Goal: Navigation & Orientation: Find specific page/section

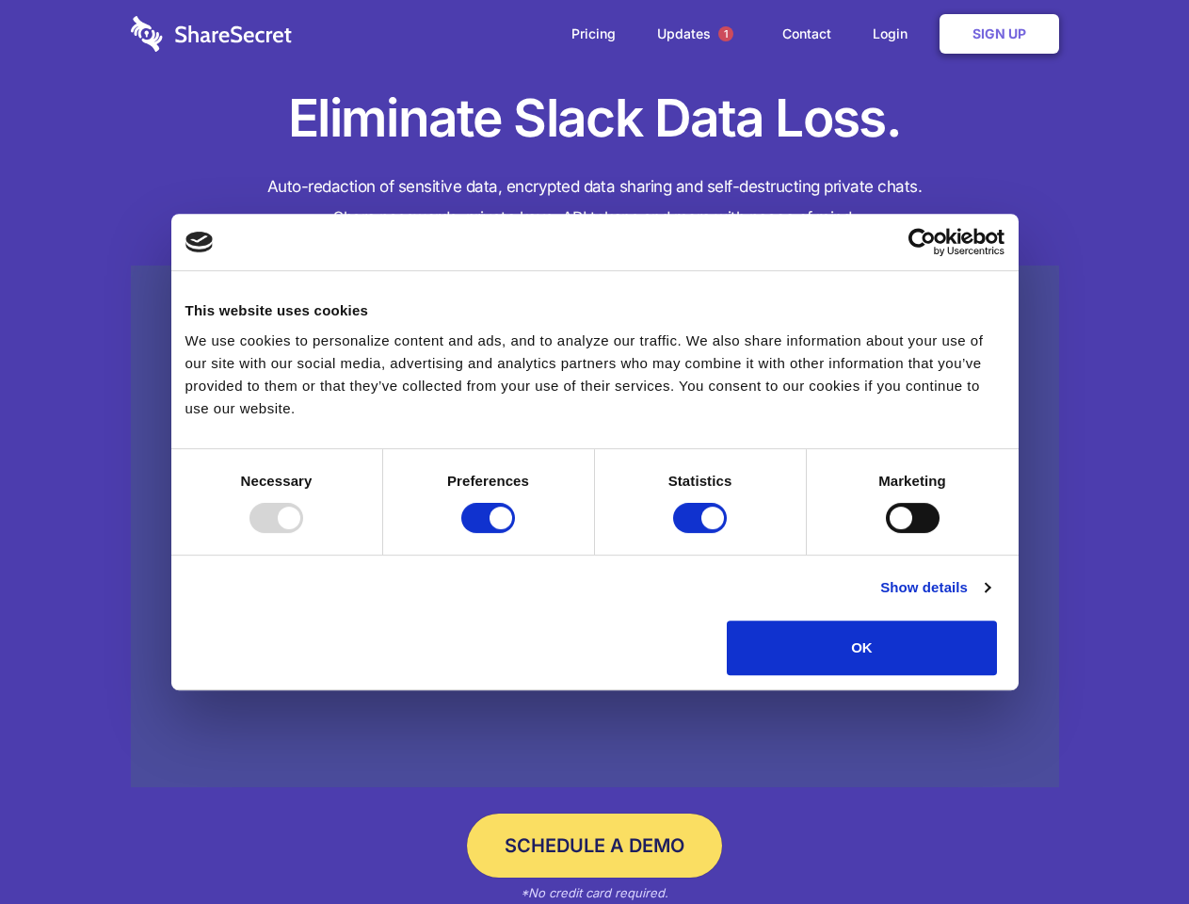
click at [303, 533] on div at bounding box center [277, 518] width 54 height 30
click at [515, 533] on input "Preferences" at bounding box center [488, 518] width 54 height 30
checkbox input "false"
click at [702, 533] on input "Statistics" at bounding box center [700, 518] width 54 height 30
checkbox input "false"
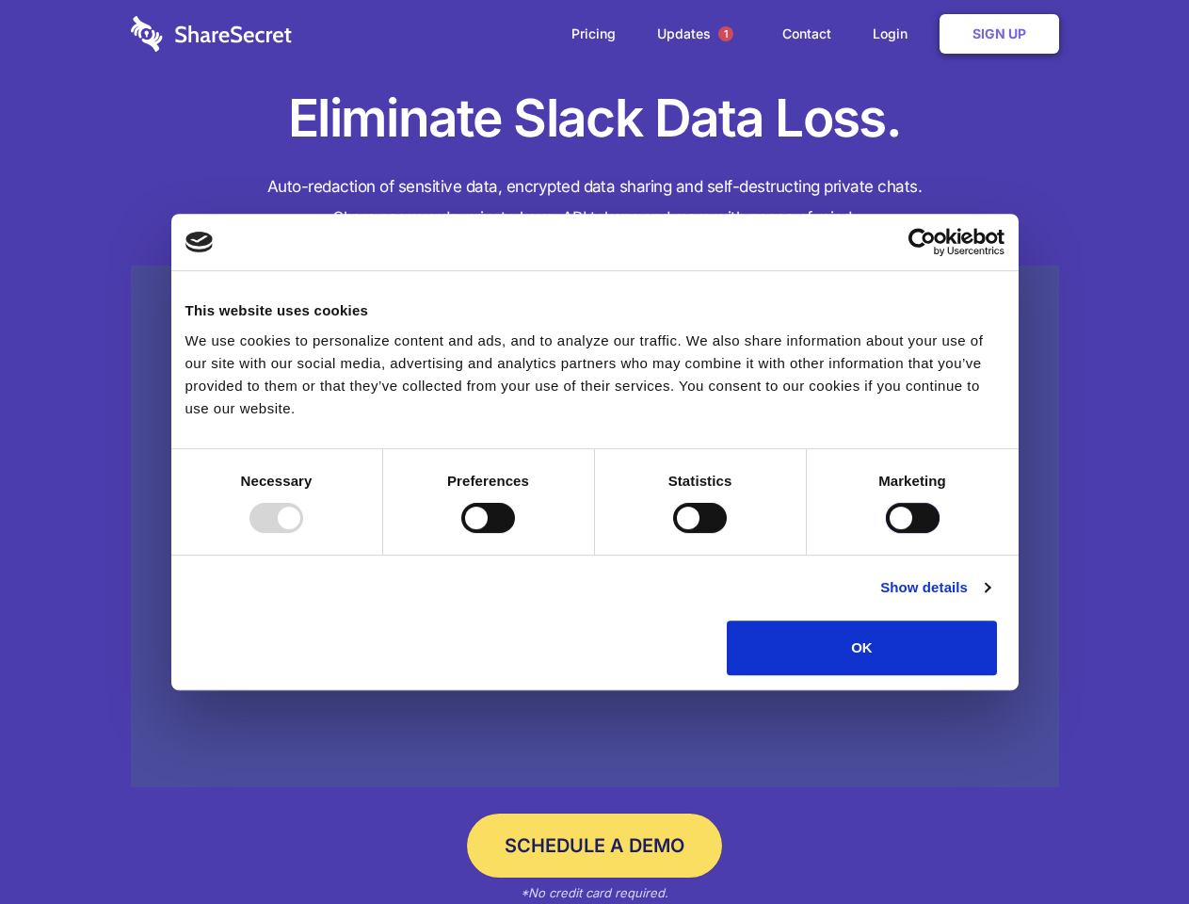
click at [886, 533] on input "Marketing" at bounding box center [913, 518] width 54 height 30
checkbox input "true"
click at [990, 599] on link "Show details" at bounding box center [934, 587] width 109 height 23
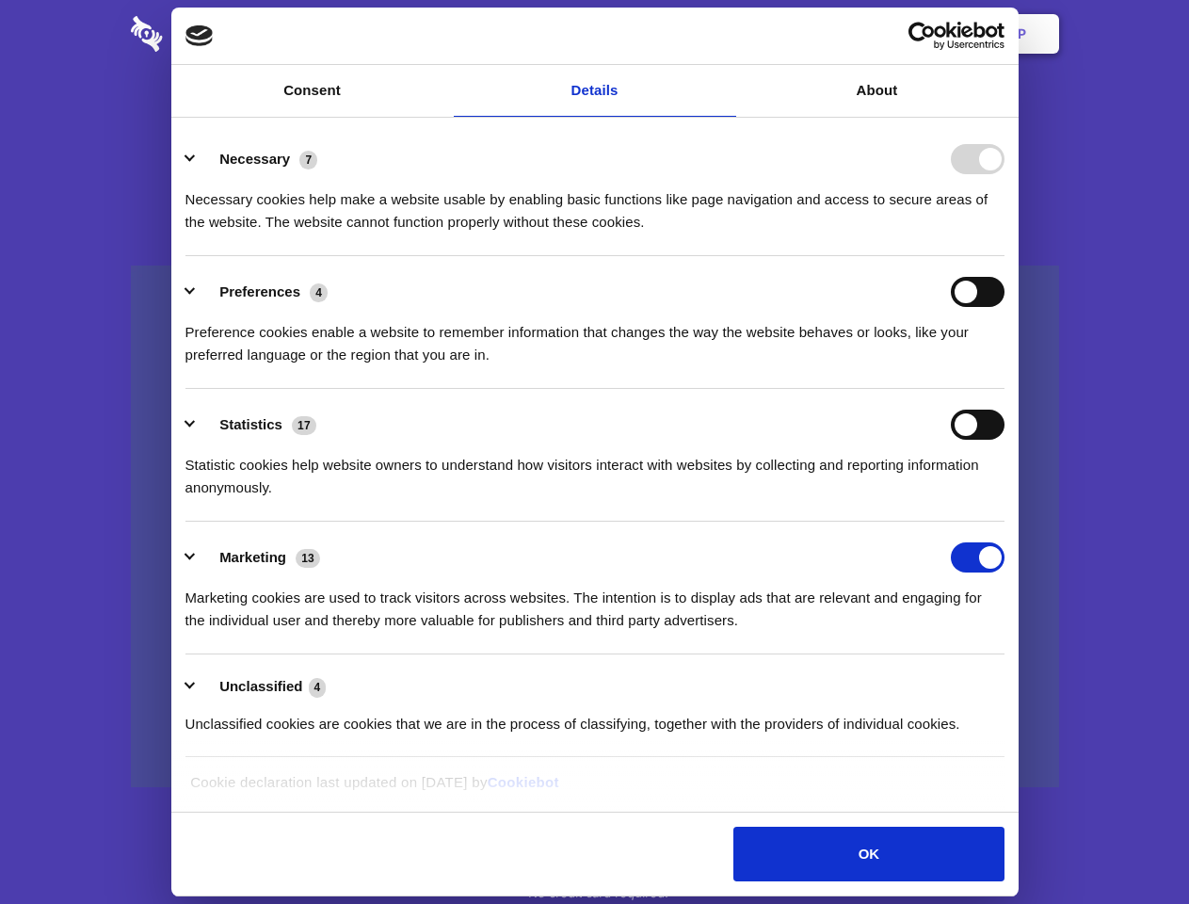
click at [1005, 366] on div "Preference cookies enable a website to remember information that changes the wa…" at bounding box center [595, 336] width 819 height 59
click at [725, 34] on span "1" at bounding box center [725, 33] width 15 height 15
